Goal: Navigation & Orientation: Find specific page/section

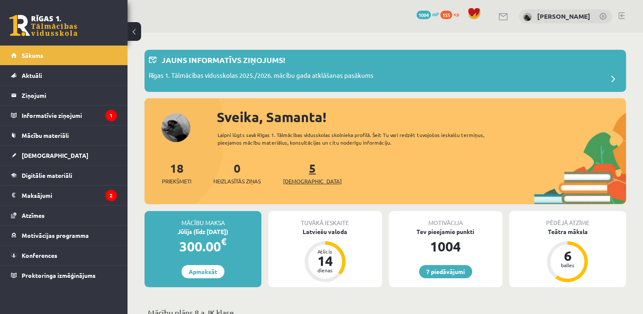
click at [298, 181] on span "[DEMOGRAPHIC_DATA]" at bounding box center [312, 181] width 59 height 8
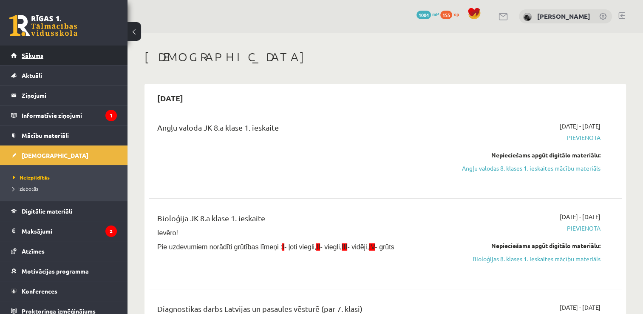
click at [36, 55] on span "Sākums" at bounding box center [33, 55] width 22 height 8
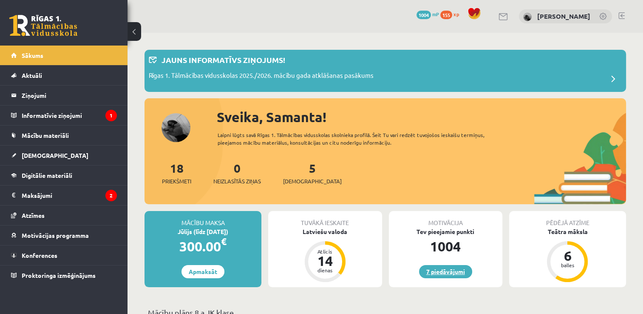
click at [446, 274] on link "7 piedāvājumi" at bounding box center [445, 271] width 53 height 13
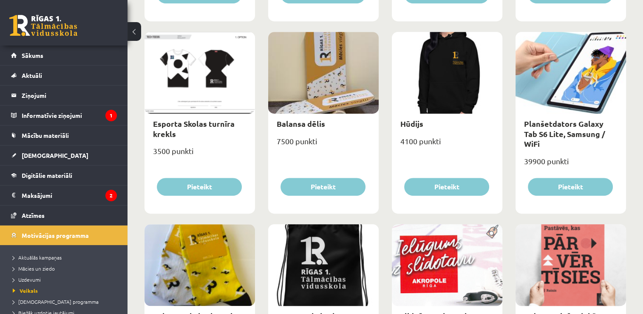
scroll to position [493, 0]
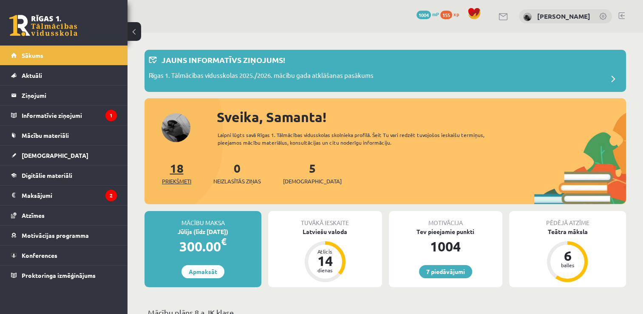
click at [173, 181] on span "Priekšmeti" at bounding box center [176, 181] width 29 height 8
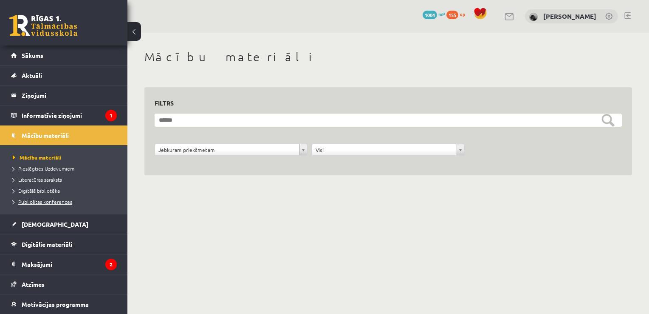
click at [36, 199] on span "Publicētas konferences" at bounding box center [42, 201] width 59 height 7
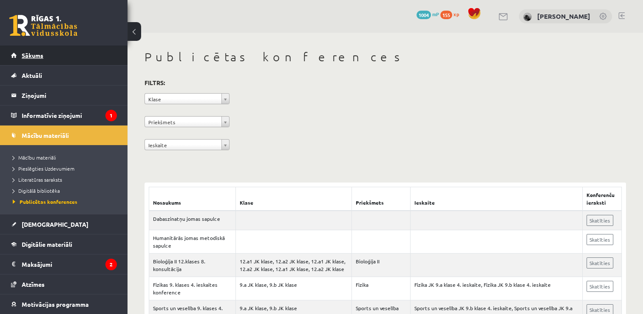
click at [35, 55] on span "Sākums" at bounding box center [33, 55] width 22 height 8
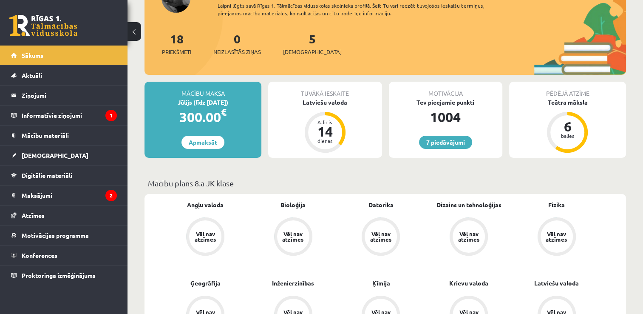
scroll to position [119, 0]
